Goal: Navigation & Orientation: Find specific page/section

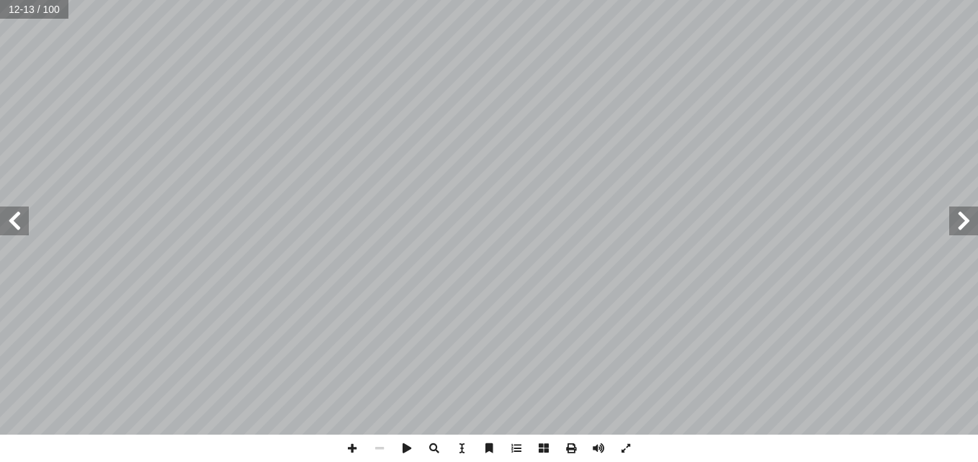
click at [24, 223] on span at bounding box center [14, 221] width 29 height 29
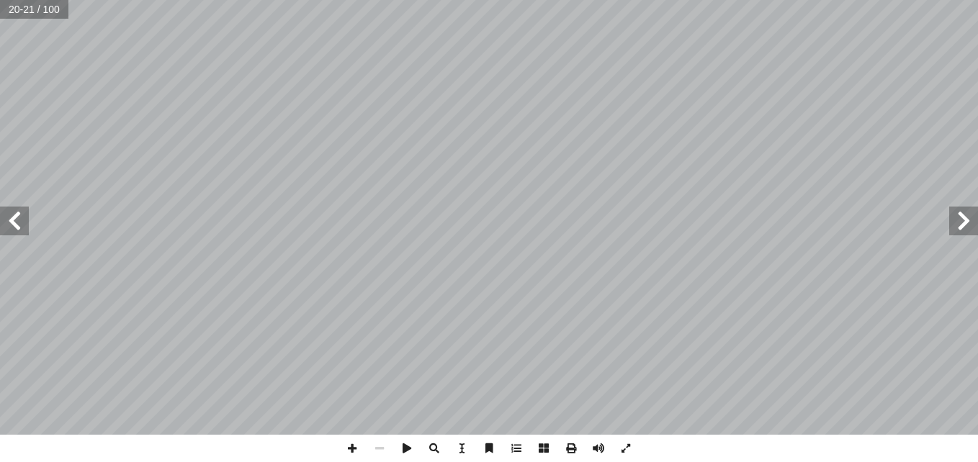
click at [24, 223] on span at bounding box center [14, 221] width 29 height 29
